Goal: Contribute content: Add original content to the website for others to see

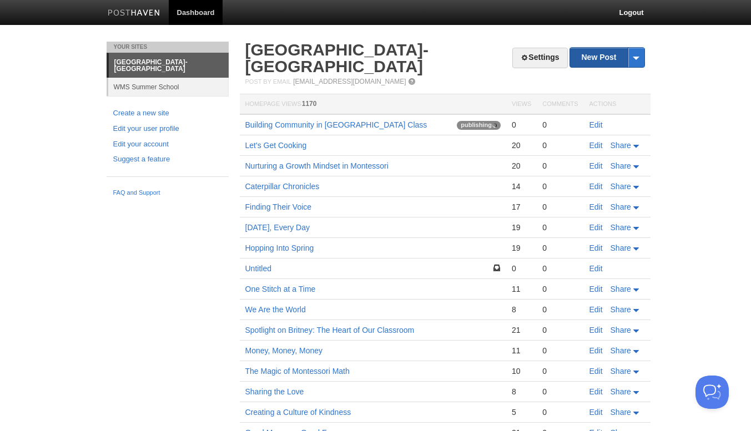
click at [610, 59] on link "New Post" at bounding box center [607, 57] width 74 height 19
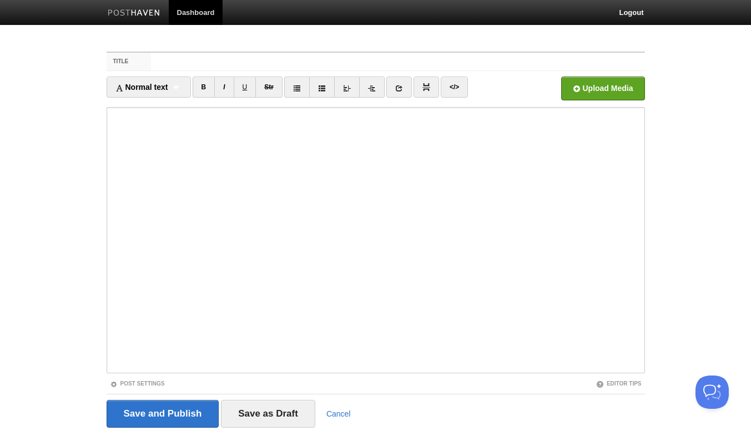
click at [198, 16] on link "Dashboard" at bounding box center [196, 12] width 54 height 25
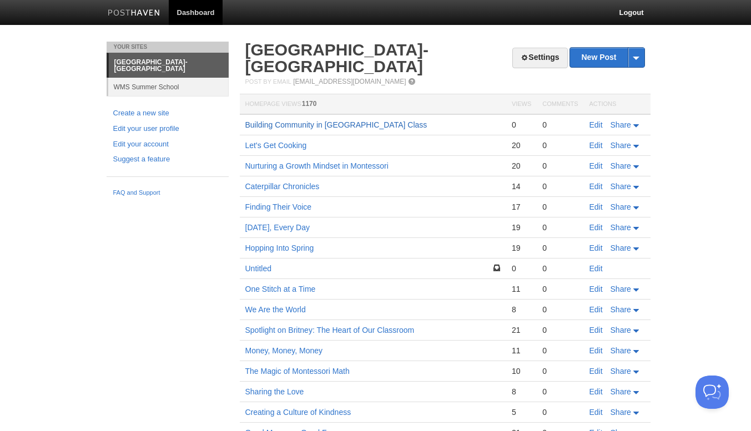
click at [278, 126] on link "Building Community in [GEOGRAPHIC_DATA] Class" at bounding box center [336, 124] width 182 height 9
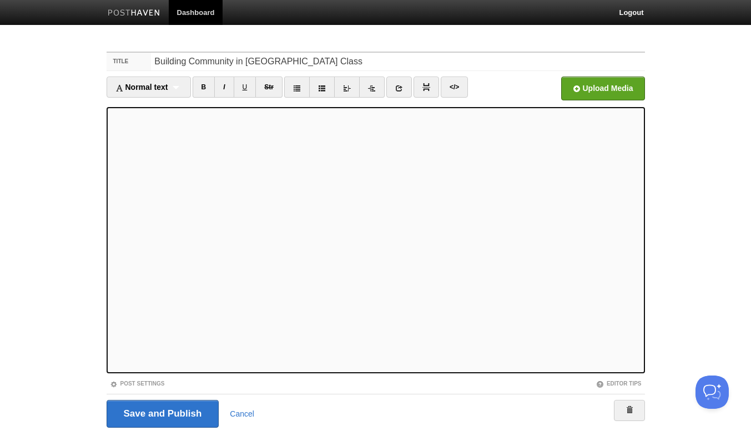
click at [143, 139] on div at bounding box center [161, 117] width 55 height 57
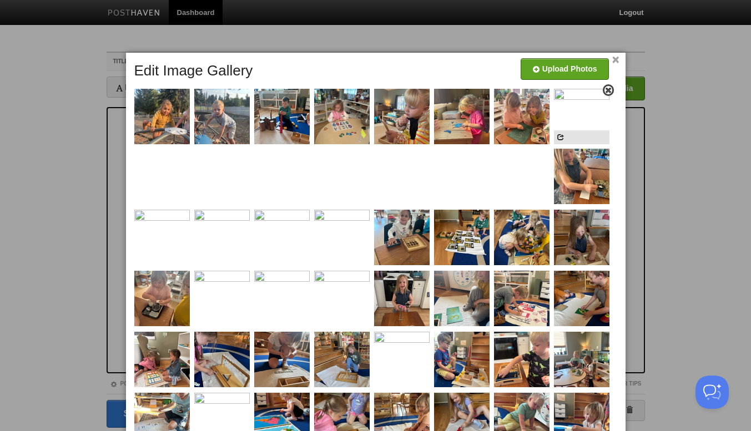
click at [606, 89] on span at bounding box center [608, 91] width 8 height 8
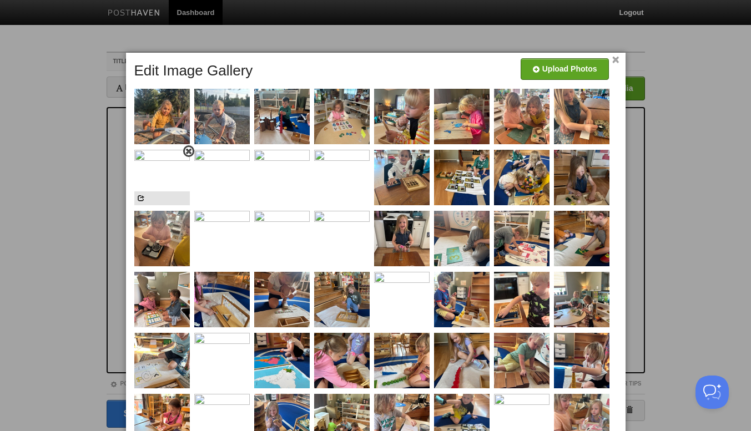
click at [189, 153] on span at bounding box center [189, 152] width 8 height 8
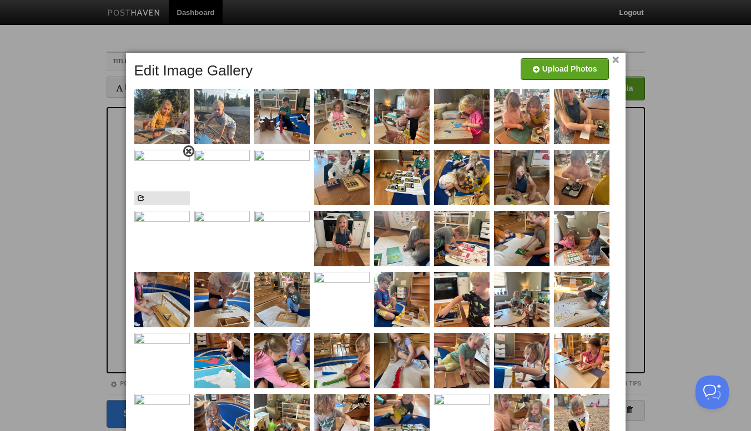
click at [186, 152] on span at bounding box center [189, 152] width 8 height 8
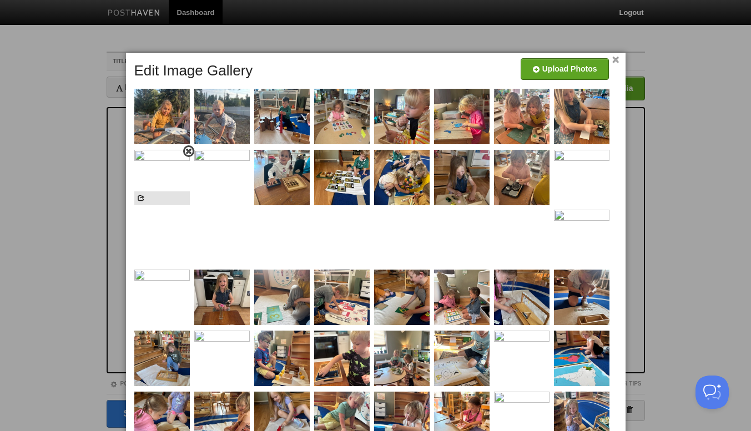
click at [185, 155] on span at bounding box center [189, 152] width 8 height 8
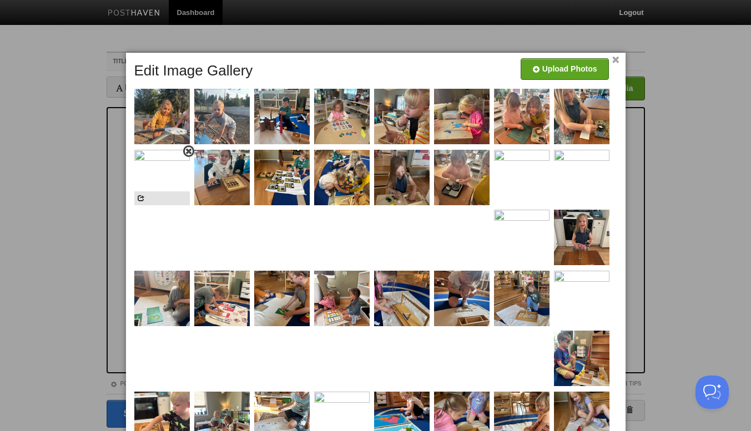
click at [188, 155] on span at bounding box center [189, 152] width 8 height 8
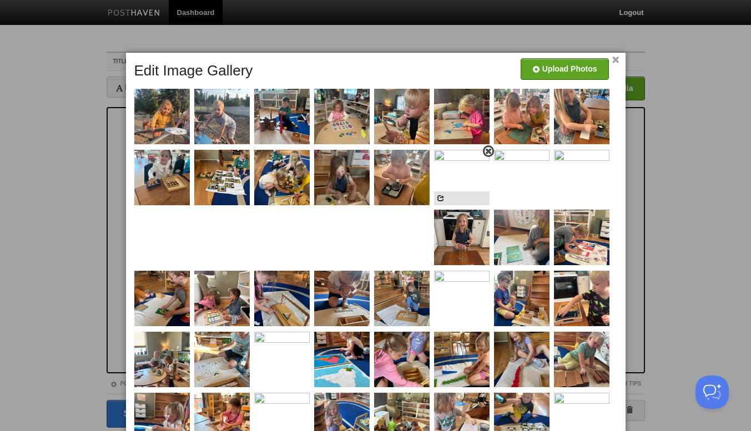
click at [487, 151] on span at bounding box center [488, 152] width 8 height 8
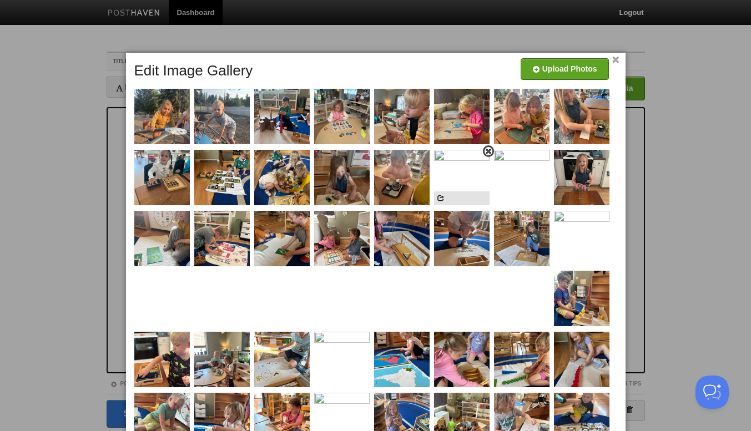
click at [486, 153] on span at bounding box center [488, 152] width 8 height 8
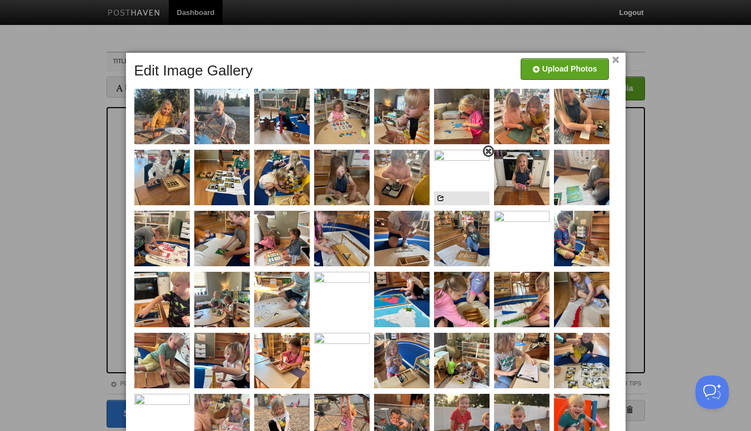
click at [488, 155] on link at bounding box center [488, 151] width 11 height 12
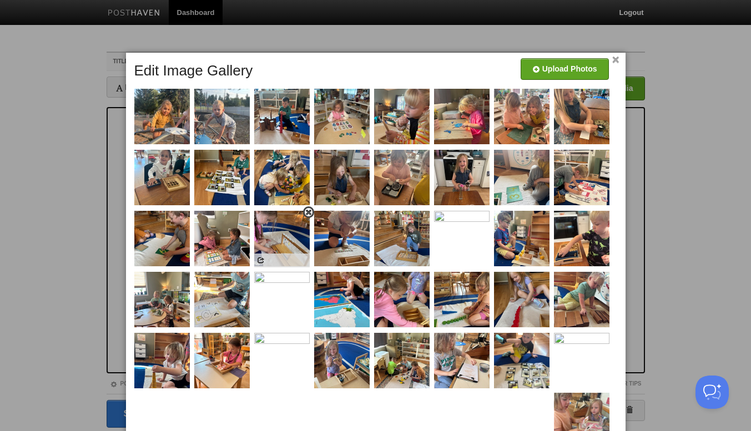
click at [305, 213] on span at bounding box center [309, 213] width 8 height 8
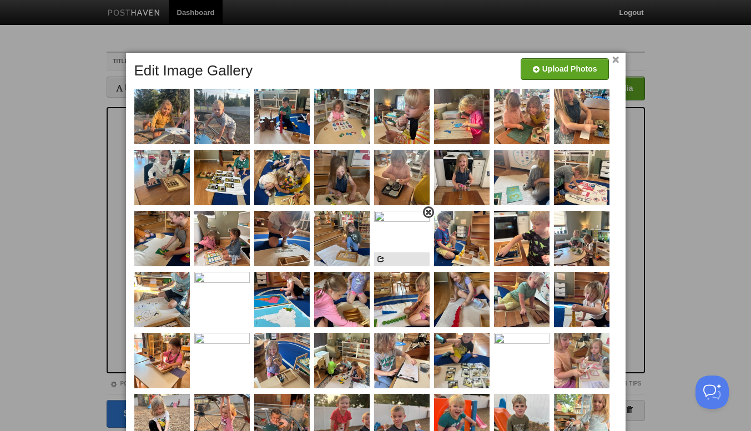
click at [427, 216] on span at bounding box center [428, 213] width 8 height 8
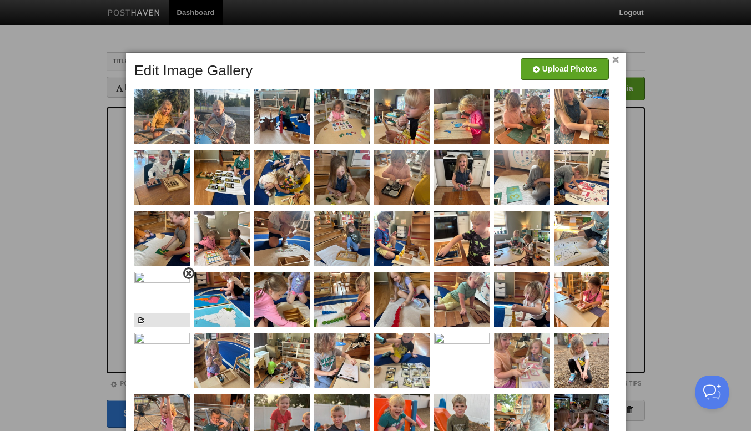
click at [189, 276] on span at bounding box center [189, 274] width 8 height 8
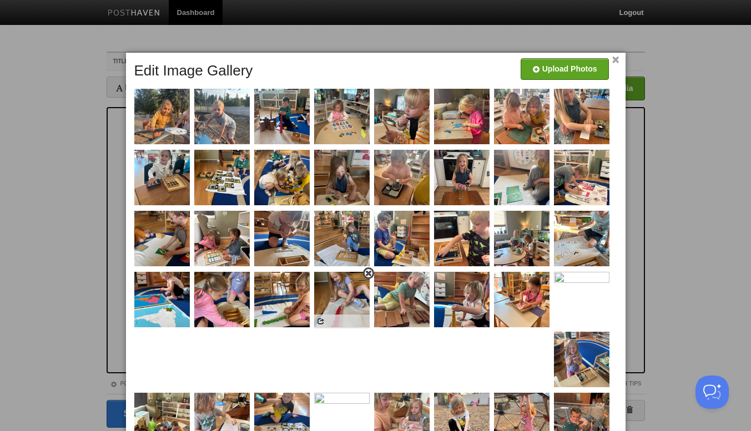
click at [367, 275] on span at bounding box center [368, 274] width 8 height 8
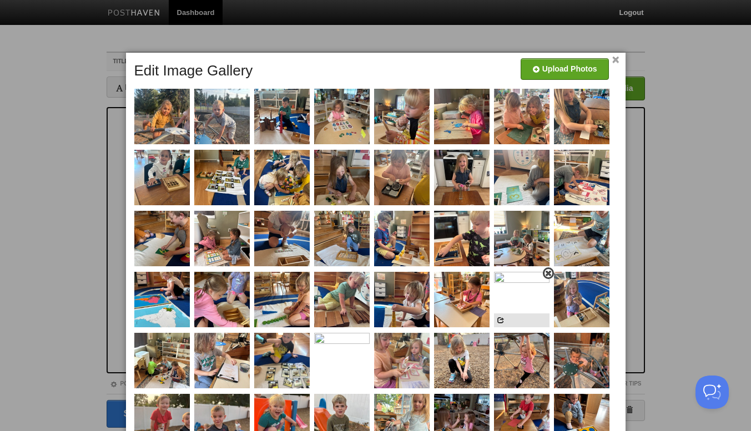
click at [544, 277] on span at bounding box center [548, 274] width 8 height 8
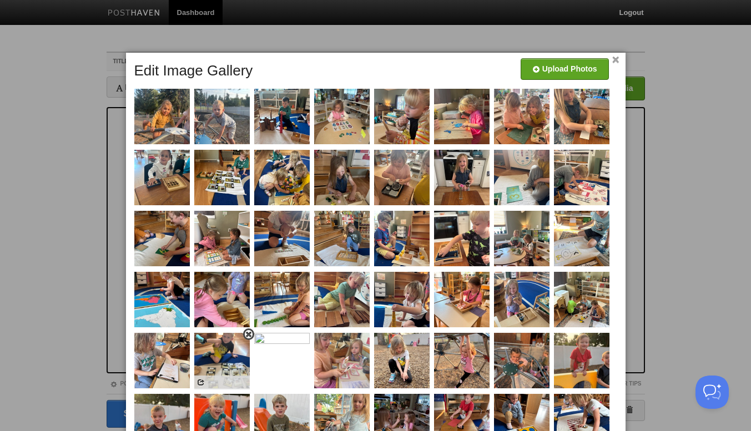
click at [248, 338] on span at bounding box center [249, 335] width 8 height 8
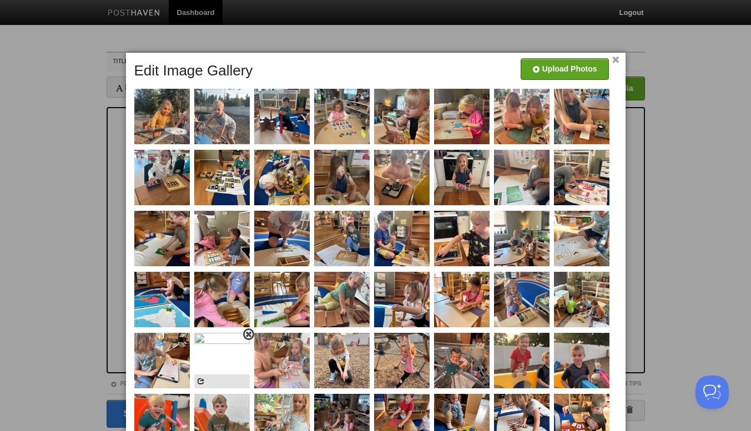
click at [245, 335] on span at bounding box center [249, 335] width 8 height 8
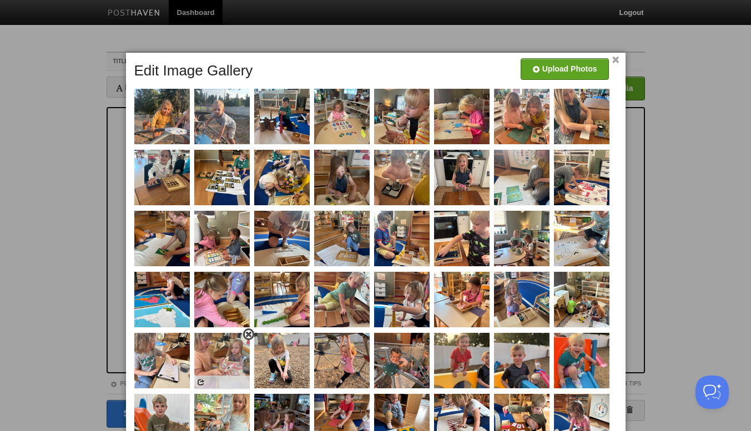
click at [249, 338] on span at bounding box center [249, 335] width 8 height 8
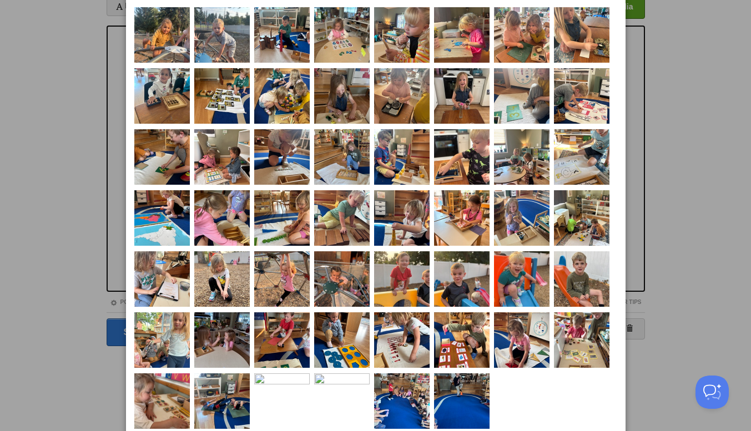
scroll to position [112, 0]
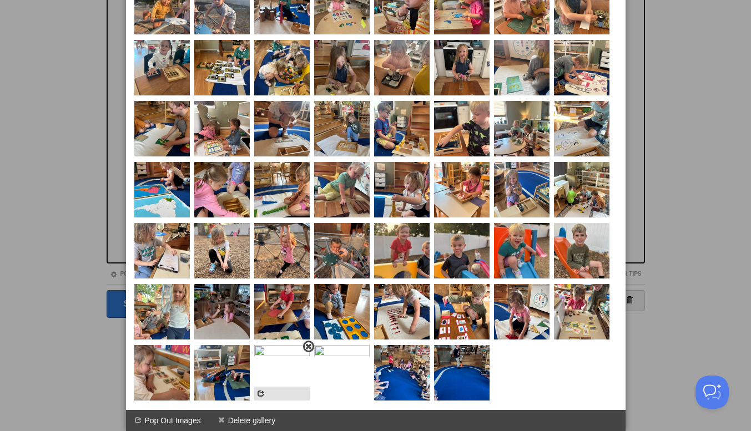
click at [305, 347] on span at bounding box center [309, 347] width 8 height 8
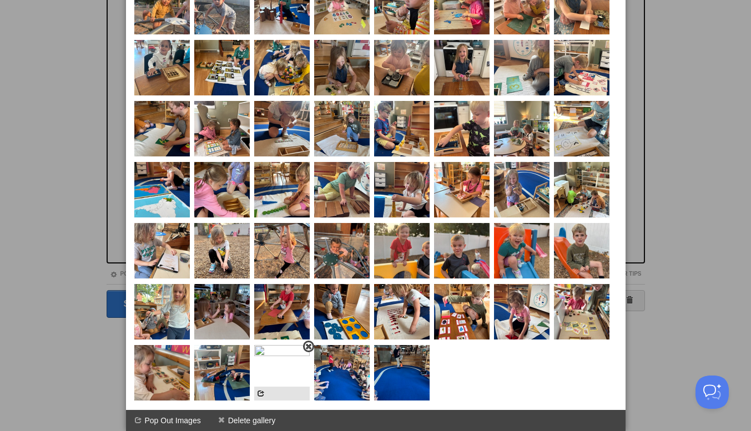
click at [309, 347] on span at bounding box center [309, 347] width 8 height 8
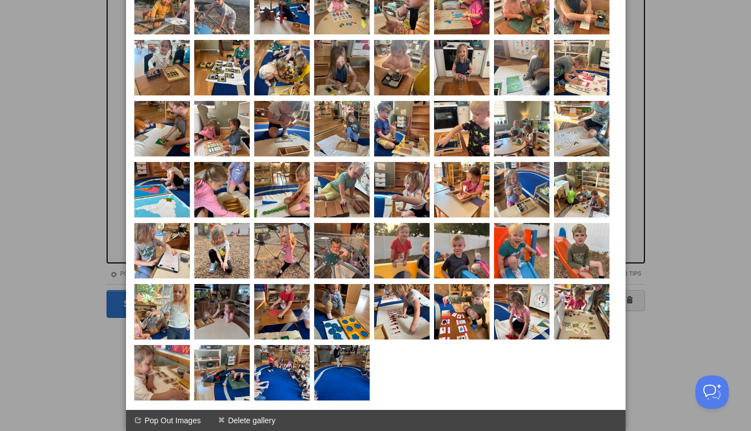
scroll to position [0, 0]
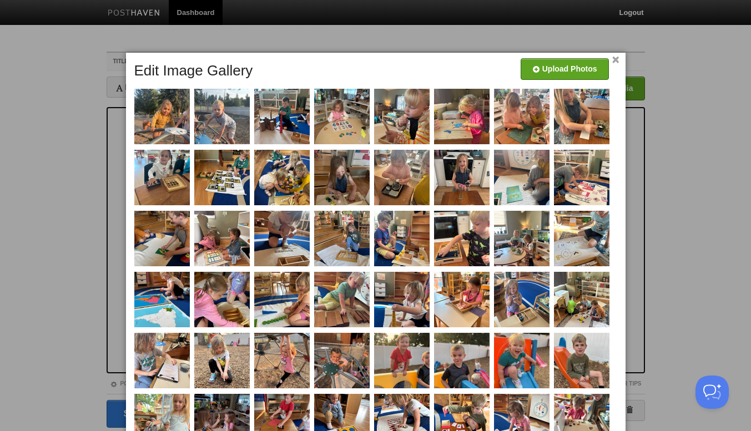
click at [615, 57] on link "×" at bounding box center [615, 60] width 7 height 6
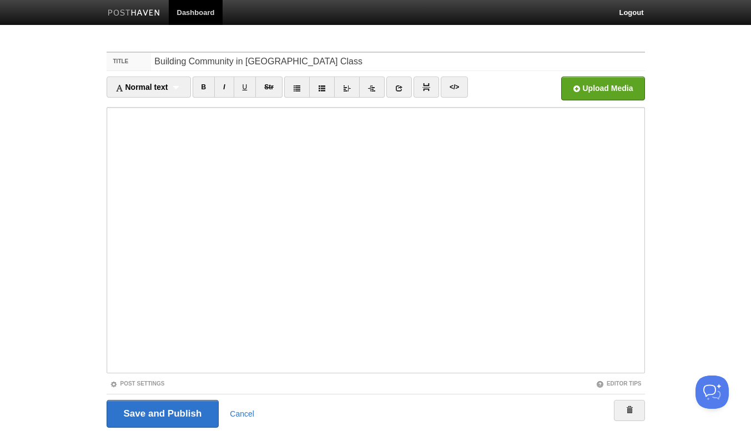
scroll to position [38, 0]
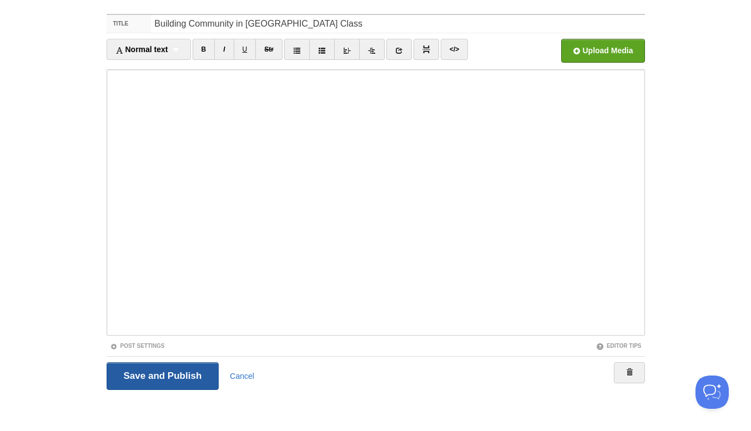
click at [160, 370] on input "Save and Publish" at bounding box center [163, 376] width 113 height 28
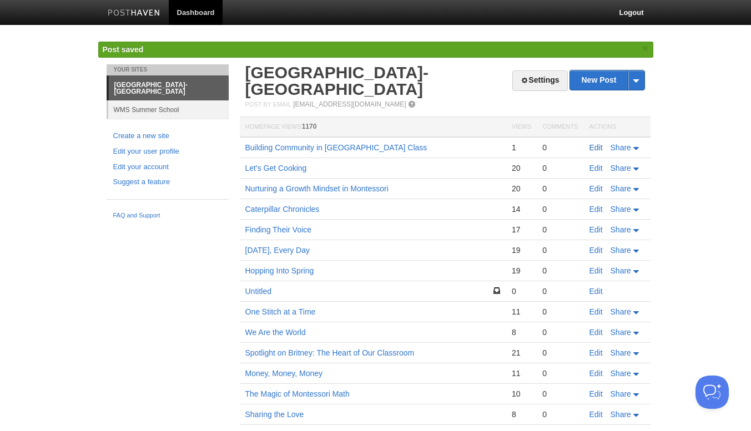
click at [592, 144] on link "Edit" at bounding box center [595, 147] width 13 height 9
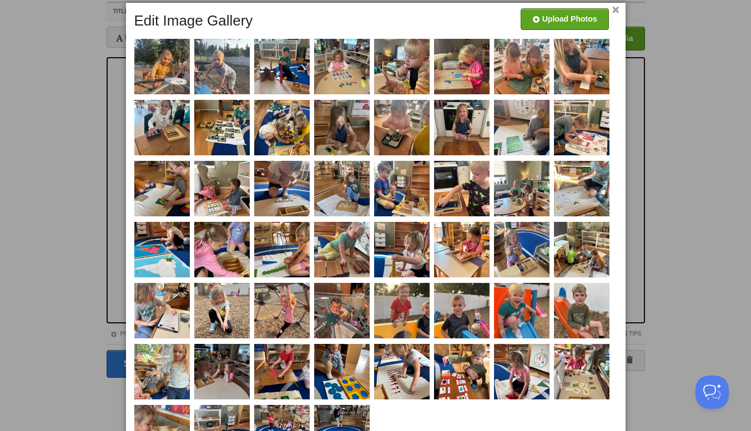
scroll to position [44, 0]
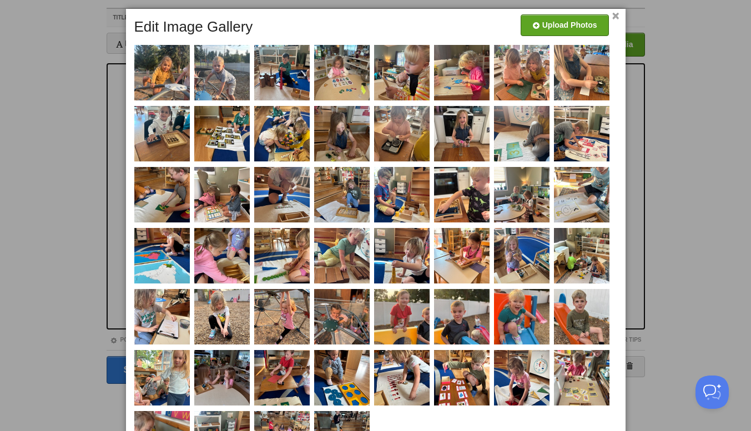
drag, startPoint x: 753, startPoint y: 179, endPoint x: 677, endPoint y: 136, distance: 86.9
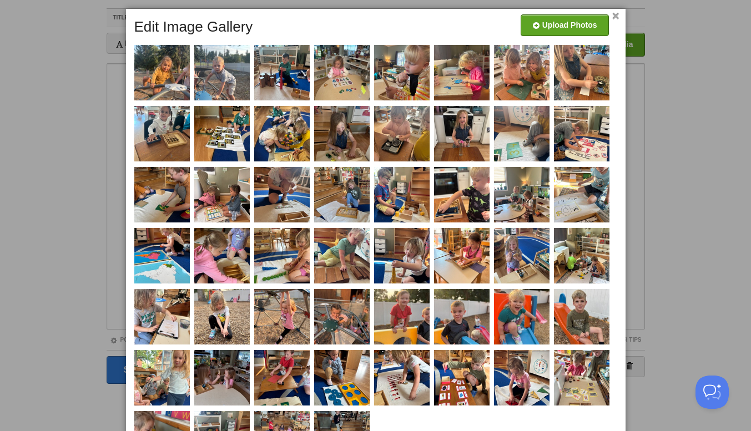
click at [677, 136] on div at bounding box center [375, 215] width 751 height 431
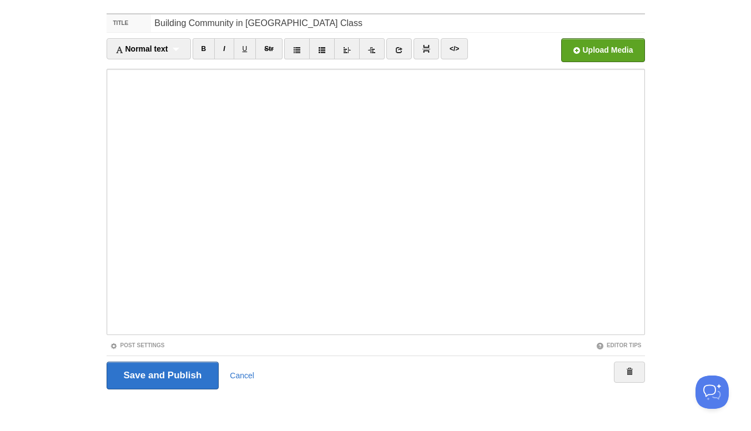
scroll to position [38, 0]
click at [0, 0] on div at bounding box center [0, 0] width 0 height 0
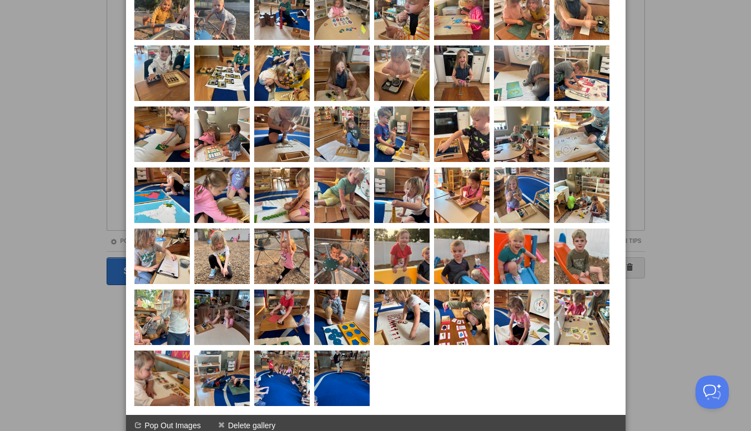
scroll to position [150, 0]
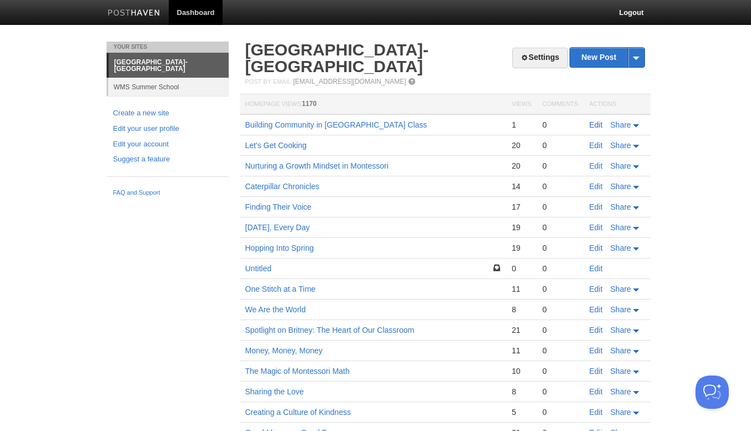
click at [596, 127] on link "Edit" at bounding box center [595, 124] width 13 height 9
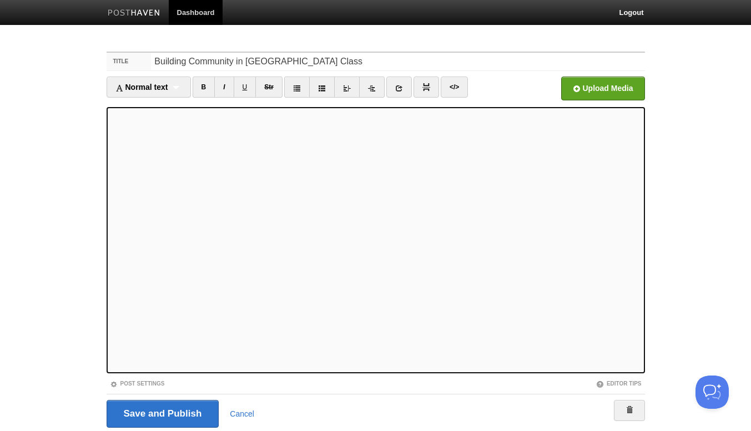
click at [0, 0] on div at bounding box center [0, 0] width 0 height 0
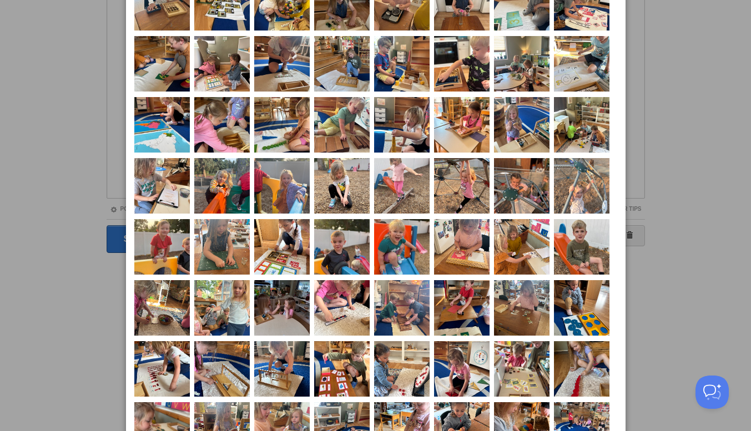
scroll to position [211, 0]
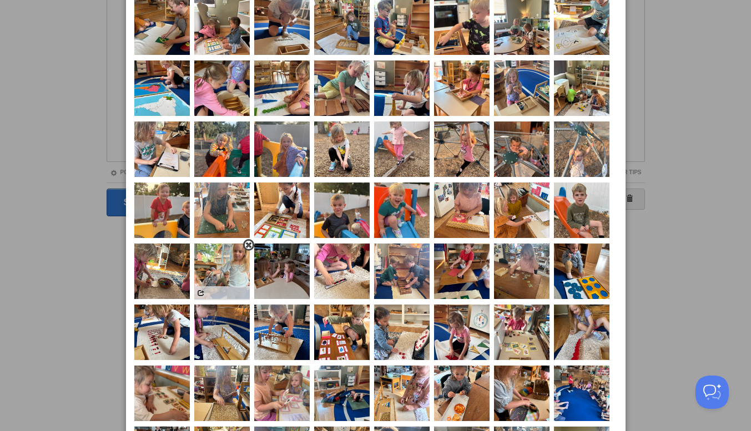
click at [229, 277] on img at bounding box center [221, 271] width 55 height 55
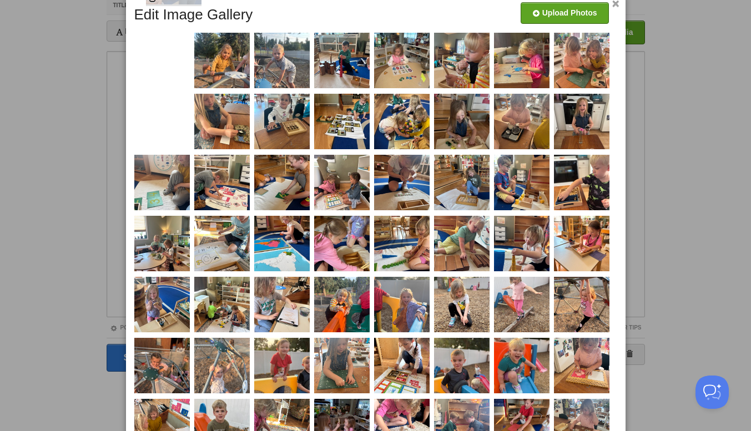
scroll to position [23, 0]
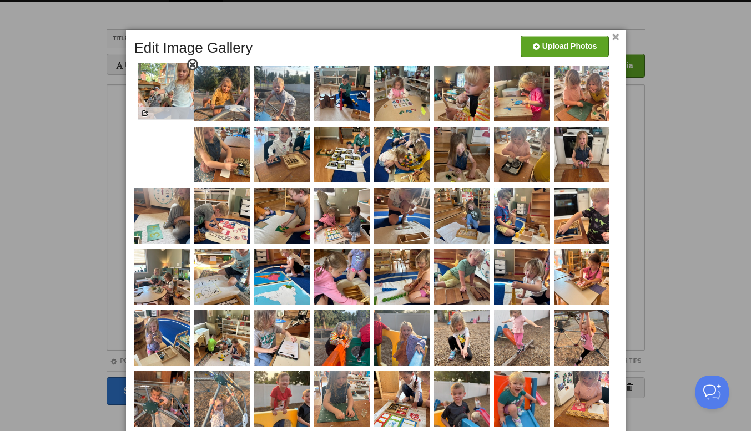
drag, startPoint x: 233, startPoint y: 284, endPoint x: 177, endPoint y: 102, distance: 190.4
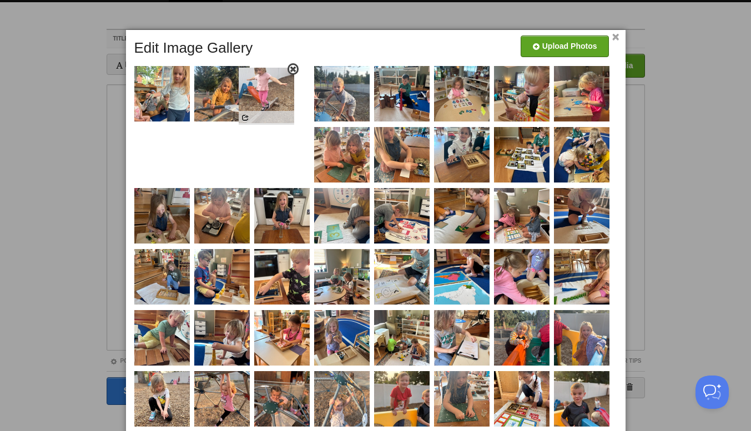
drag, startPoint x: 468, startPoint y: 344, endPoint x: 272, endPoint y: 100, distance: 313.4
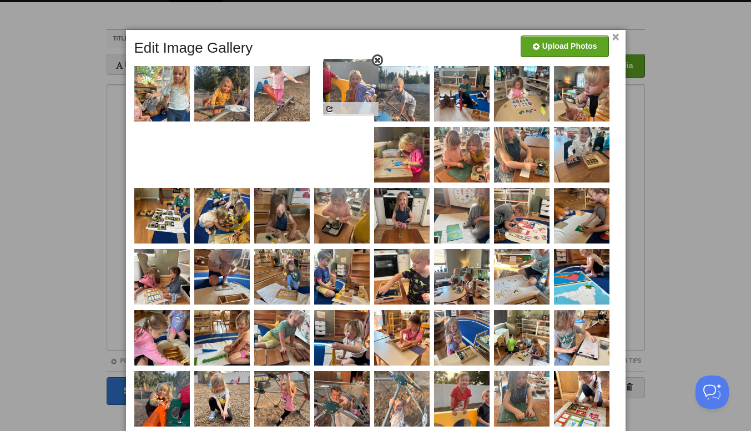
drag, startPoint x: 397, startPoint y: 354, endPoint x: 342, endPoint y: 99, distance: 260.4
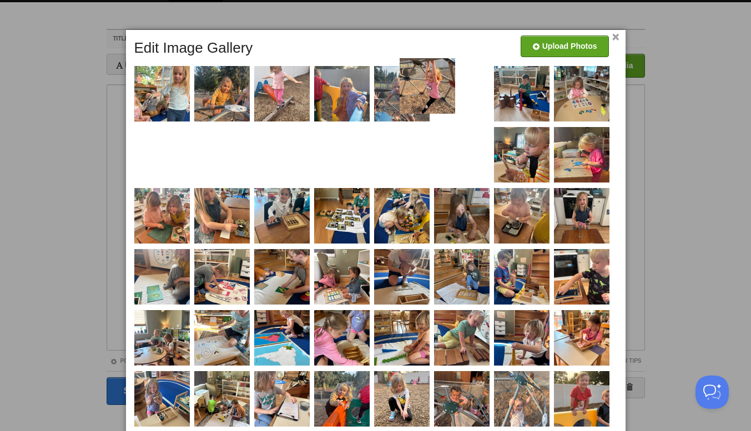
drag, startPoint x: 524, startPoint y: 348, endPoint x: 430, endPoint y: 95, distance: 270.0
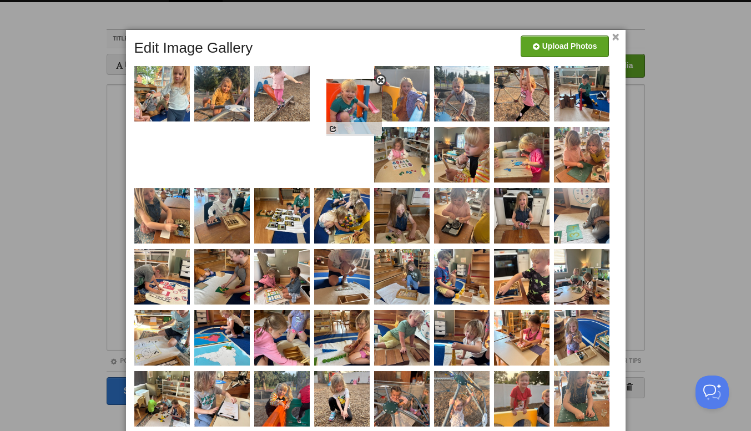
drag, startPoint x: 452, startPoint y: 409, endPoint x: 341, endPoint y: 112, distance: 316.7
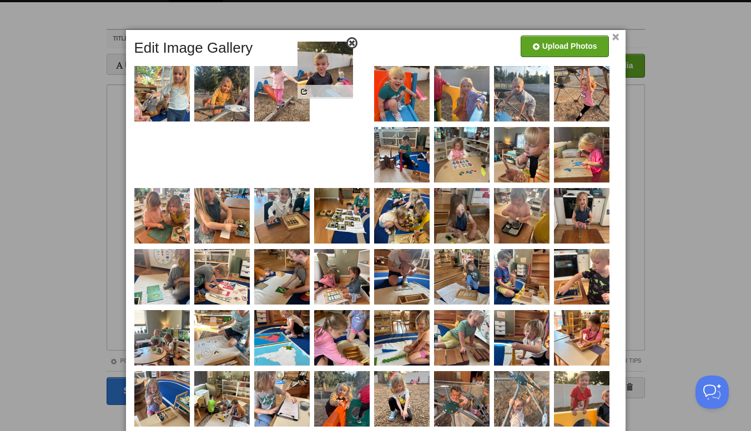
drag, startPoint x: 462, startPoint y: 415, endPoint x: 325, endPoint y: 84, distance: 357.9
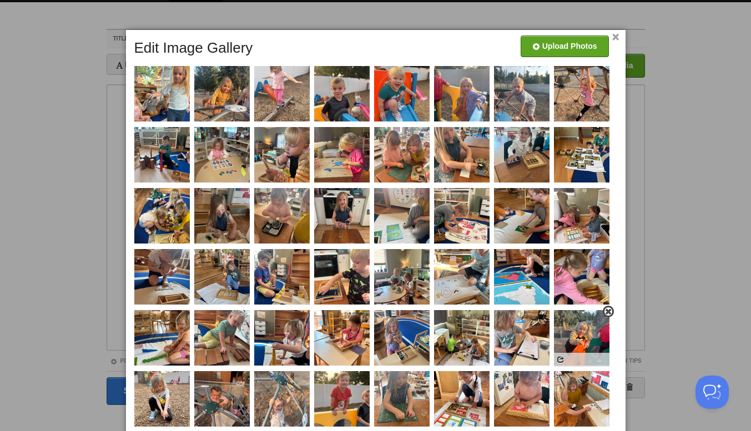
click at [606, 312] on span at bounding box center [608, 312] width 8 height 8
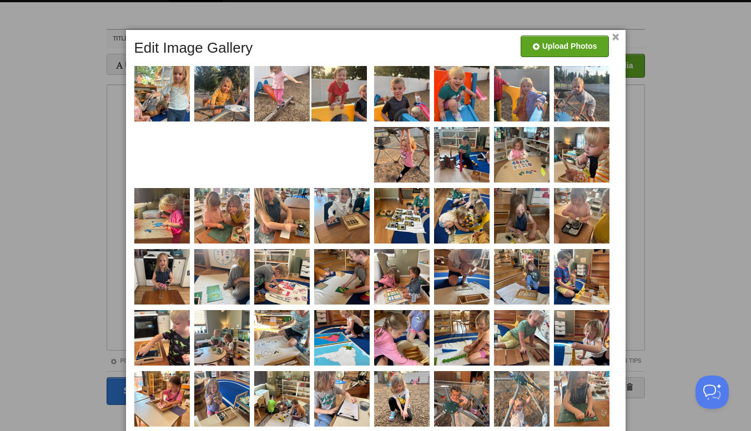
drag, startPoint x: 295, startPoint y: 410, endPoint x: 372, endPoint y: 323, distance: 115.9
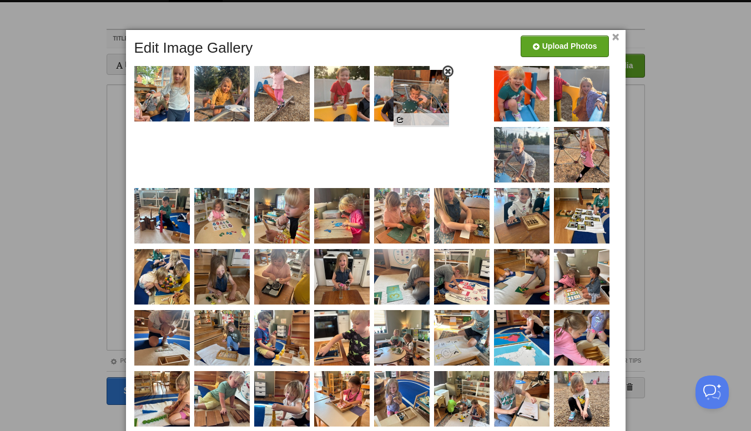
drag, startPoint x: 225, startPoint y: 403, endPoint x: 424, endPoint y: 100, distance: 362.5
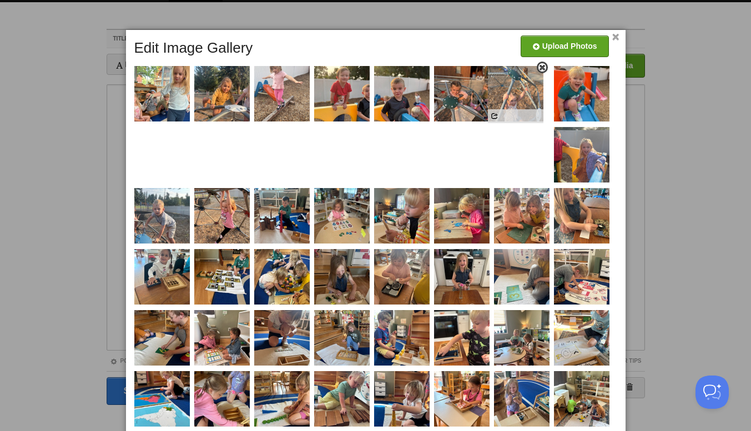
drag, startPoint x: 284, startPoint y: 414, endPoint x: 517, endPoint y: 108, distance: 385.2
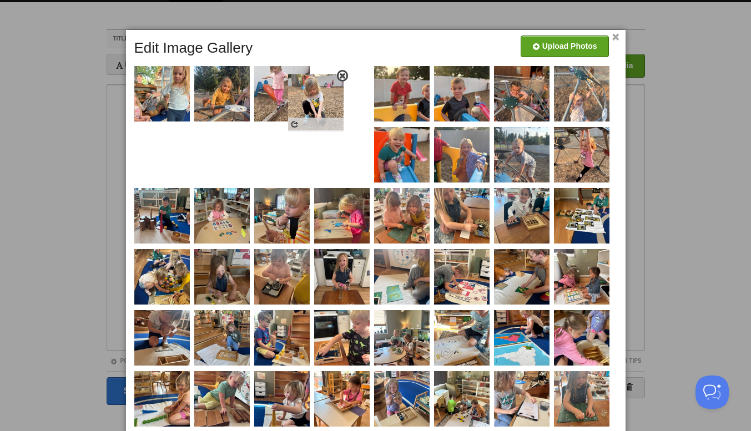
drag, startPoint x: 289, startPoint y: 413, endPoint x: 323, endPoint y: 115, distance: 300.4
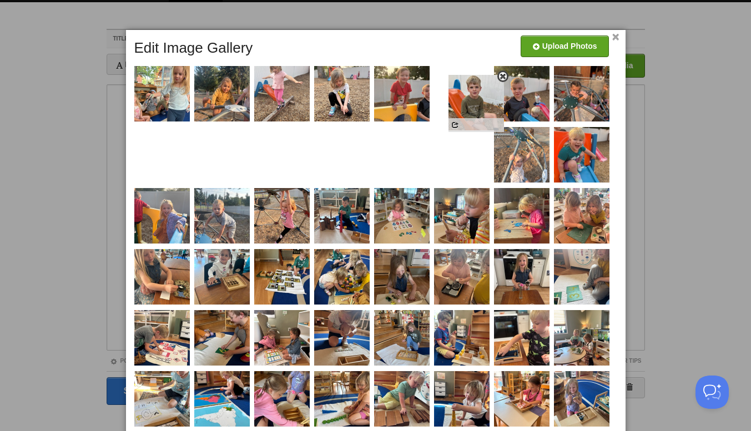
drag, startPoint x: 582, startPoint y: 404, endPoint x: 477, endPoint y: 104, distance: 318.1
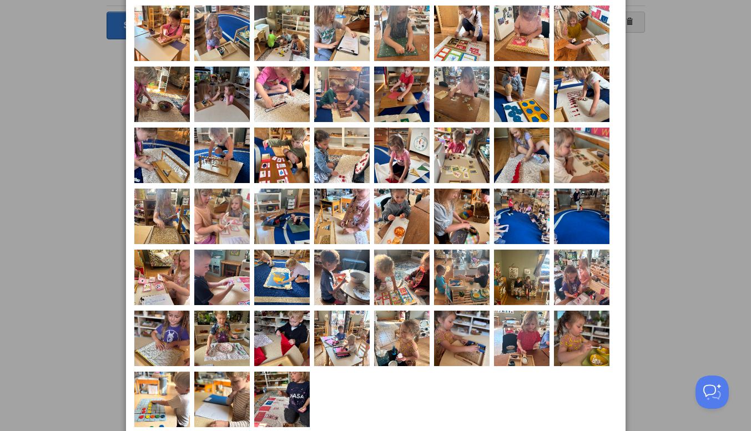
scroll to position [387, 0]
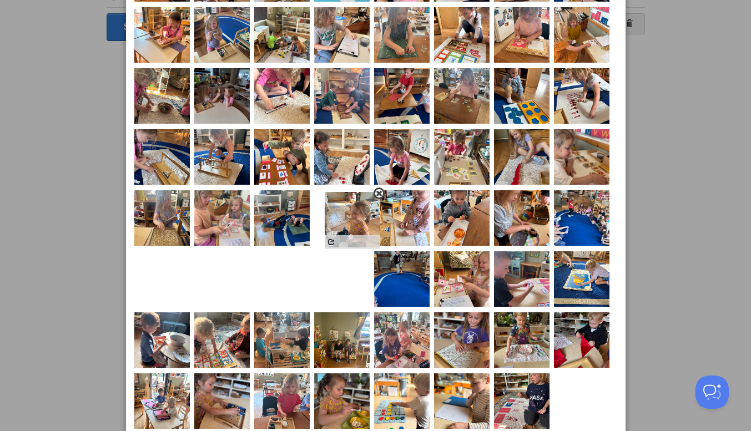
drag, startPoint x: 407, startPoint y: 352, endPoint x: 357, endPoint y: 230, distance: 131.7
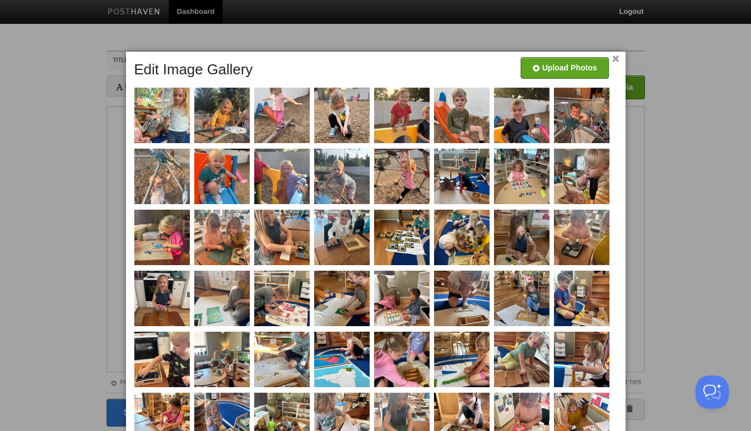
scroll to position [0, 0]
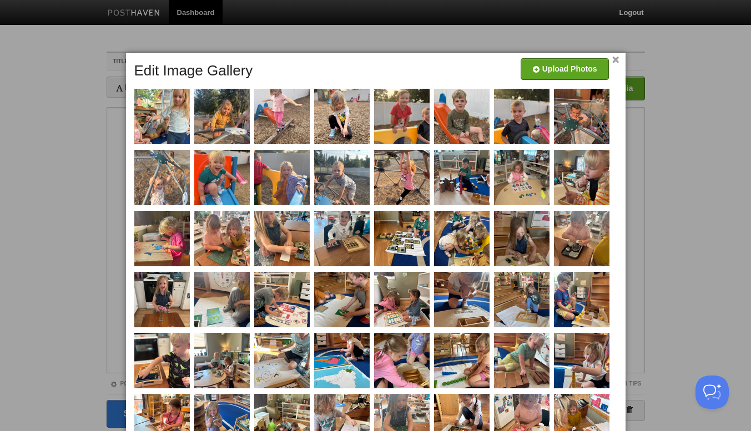
click at [710, 89] on div at bounding box center [375, 215] width 751 height 431
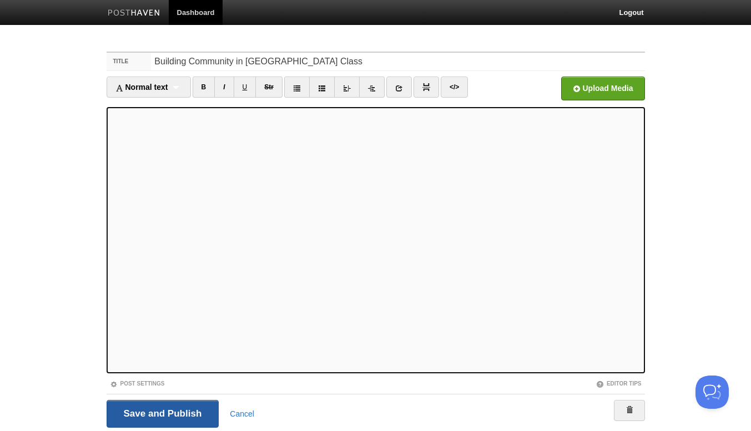
click at [141, 412] on input "Save and Publish" at bounding box center [163, 414] width 113 height 28
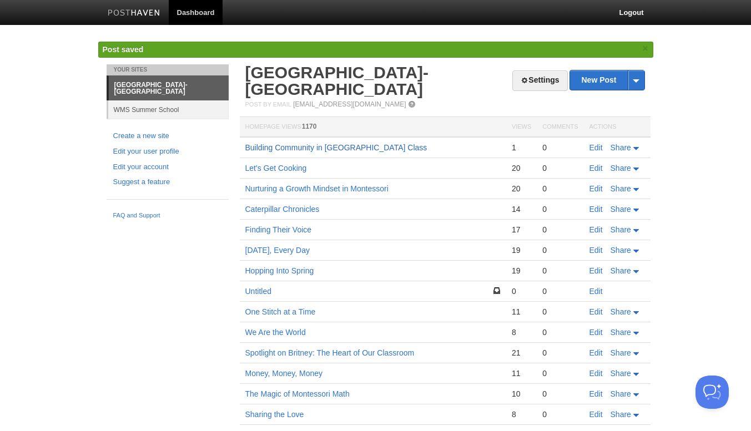
click at [272, 149] on link "Building Community in [GEOGRAPHIC_DATA] Class" at bounding box center [336, 147] width 182 height 9
